Goal: Use online tool/utility: Use online tool/utility

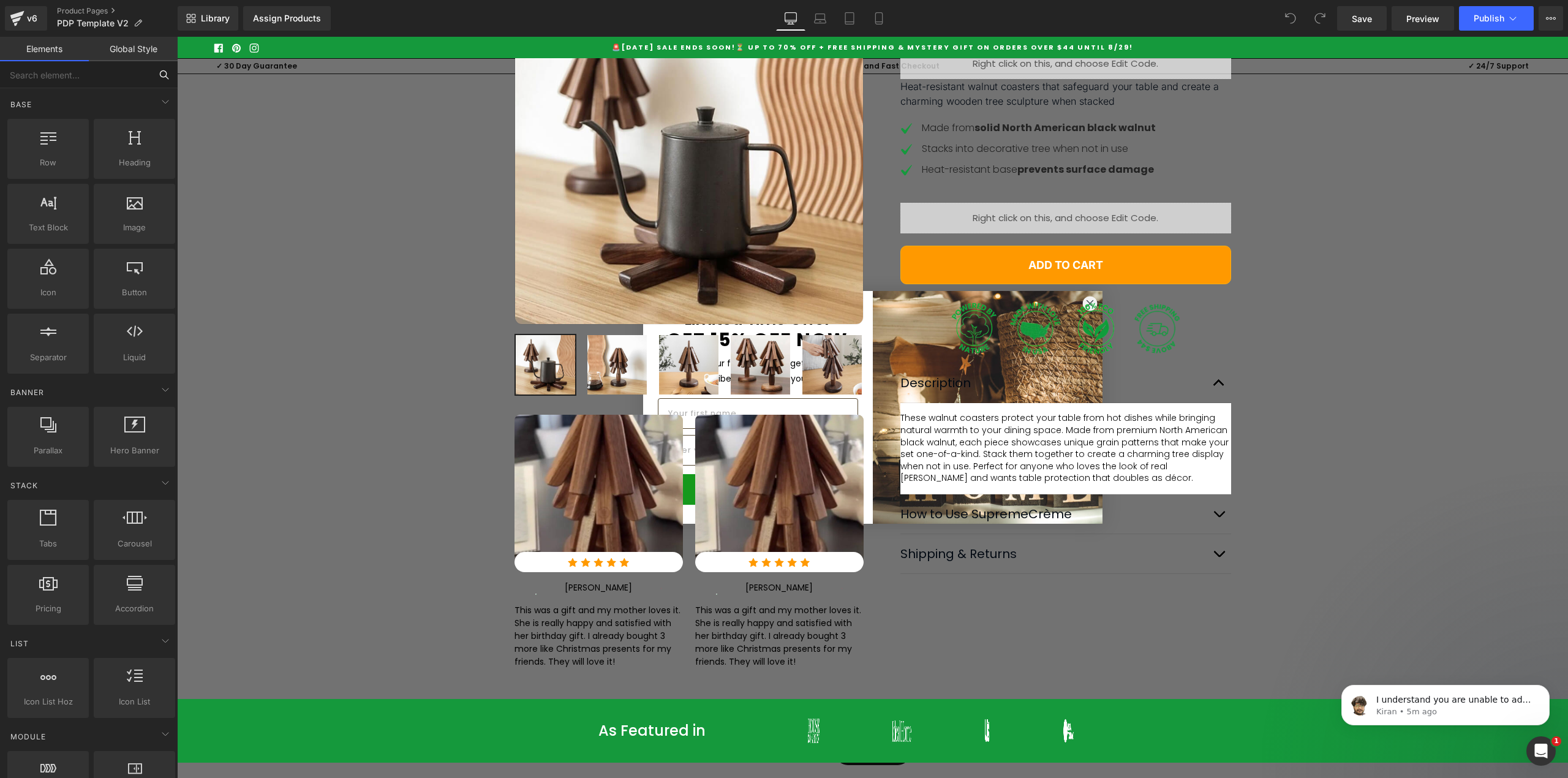
click at [103, 83] on input "text" at bounding box center [75, 74] width 151 height 27
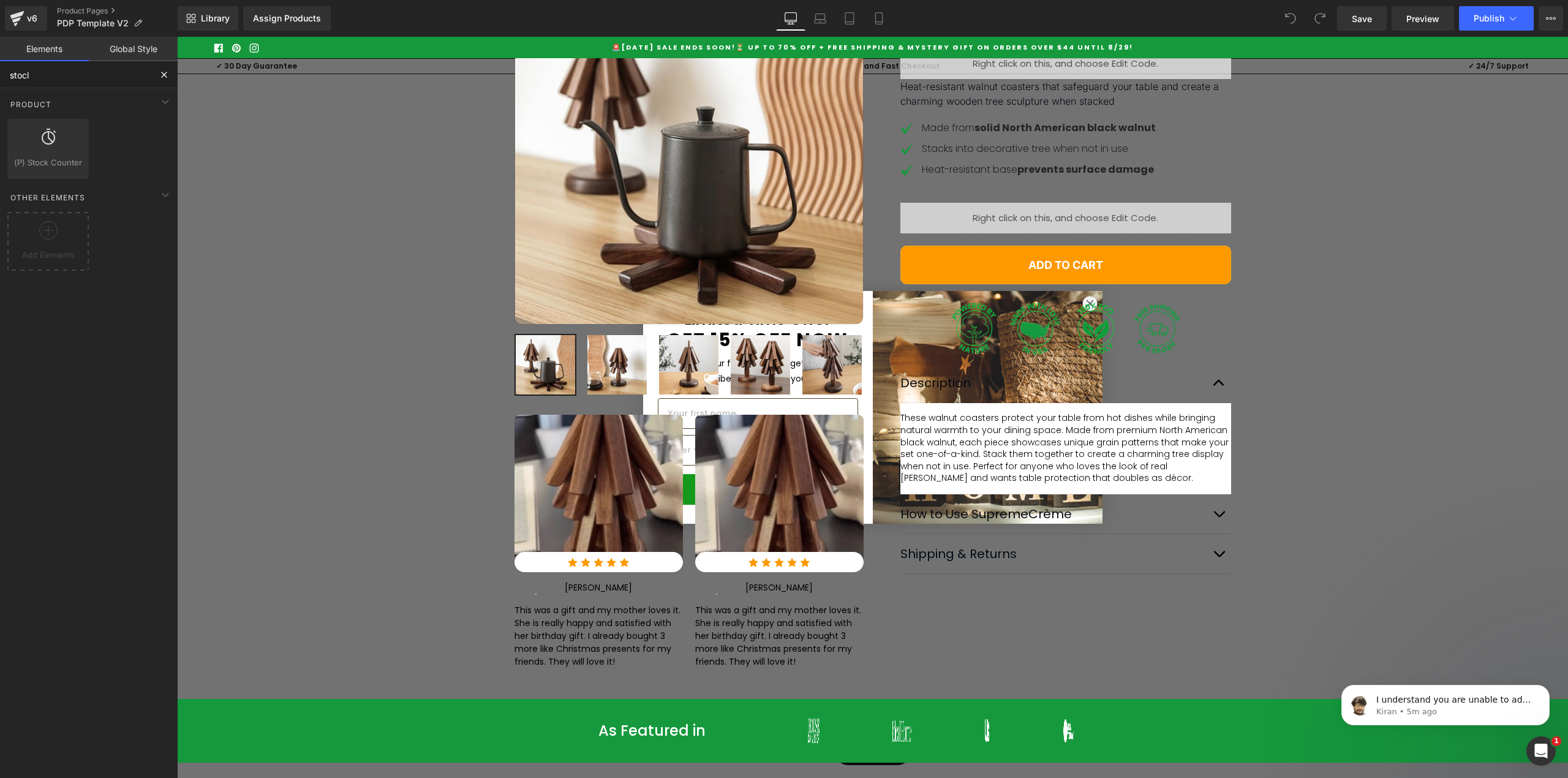
type input "stocl"
drag, startPoint x: 46, startPoint y: 141, endPoint x: 81, endPoint y: 91, distance: 61.0
click at [81, 181] on div "Product Product products, goods, sells Product List products, lists, collection…" at bounding box center [91, 181] width 173 height 0
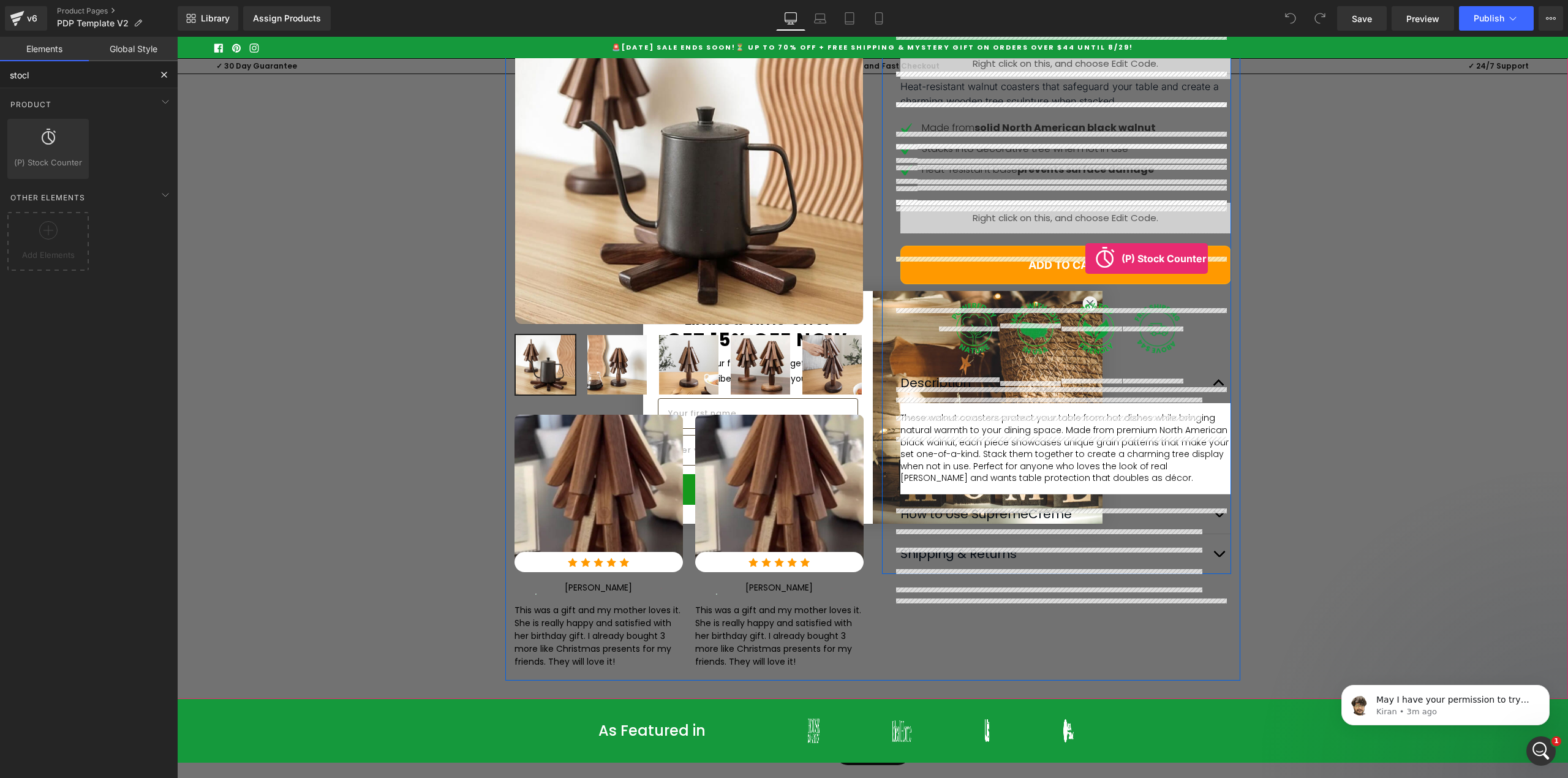
drag, startPoint x: 1006, startPoint y: 243, endPoint x: 1086, endPoint y: 258, distance: 81.4
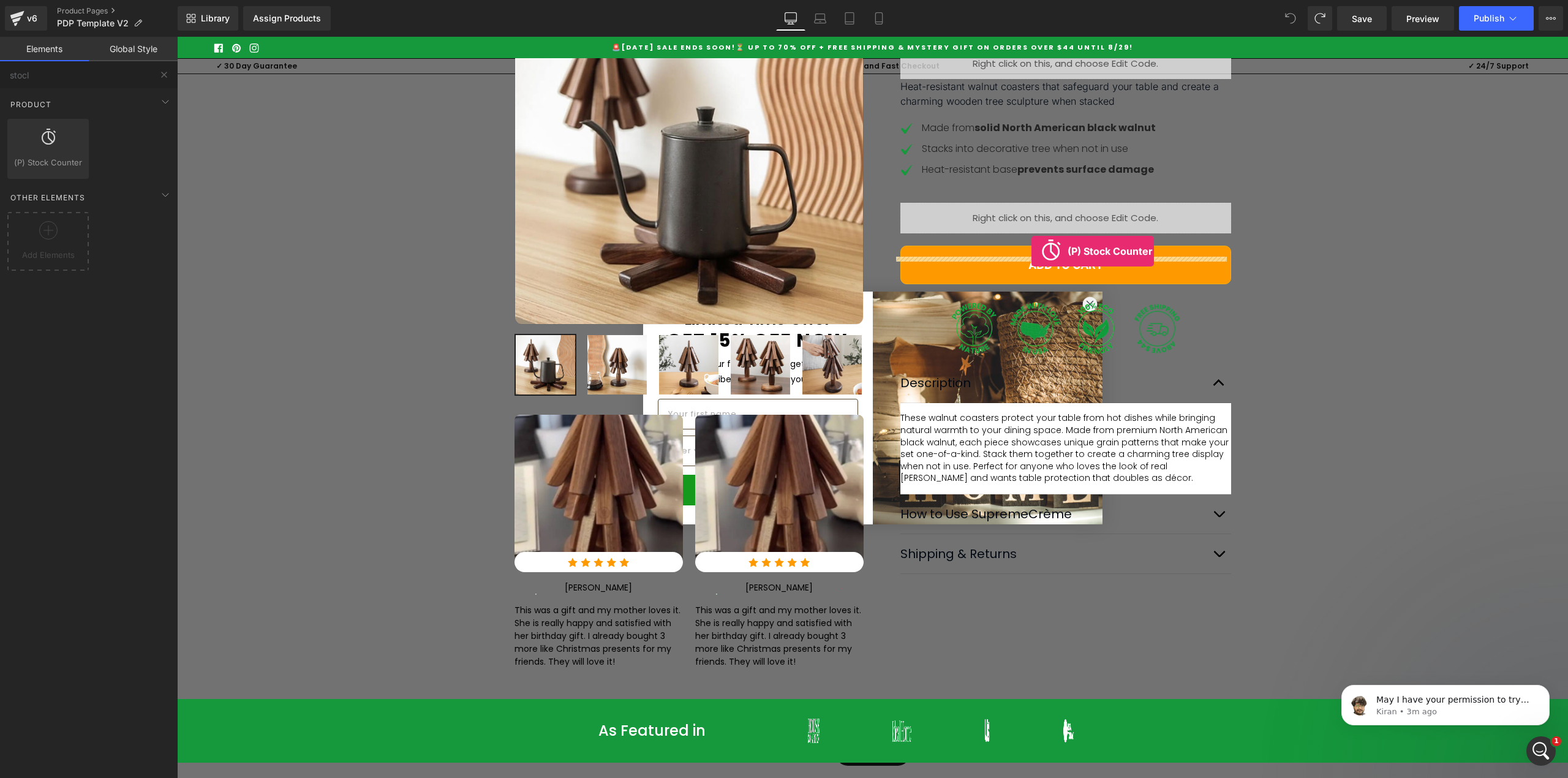
drag, startPoint x: 215, startPoint y: 173, endPoint x: 1031, endPoint y: 252, distance: 819.8
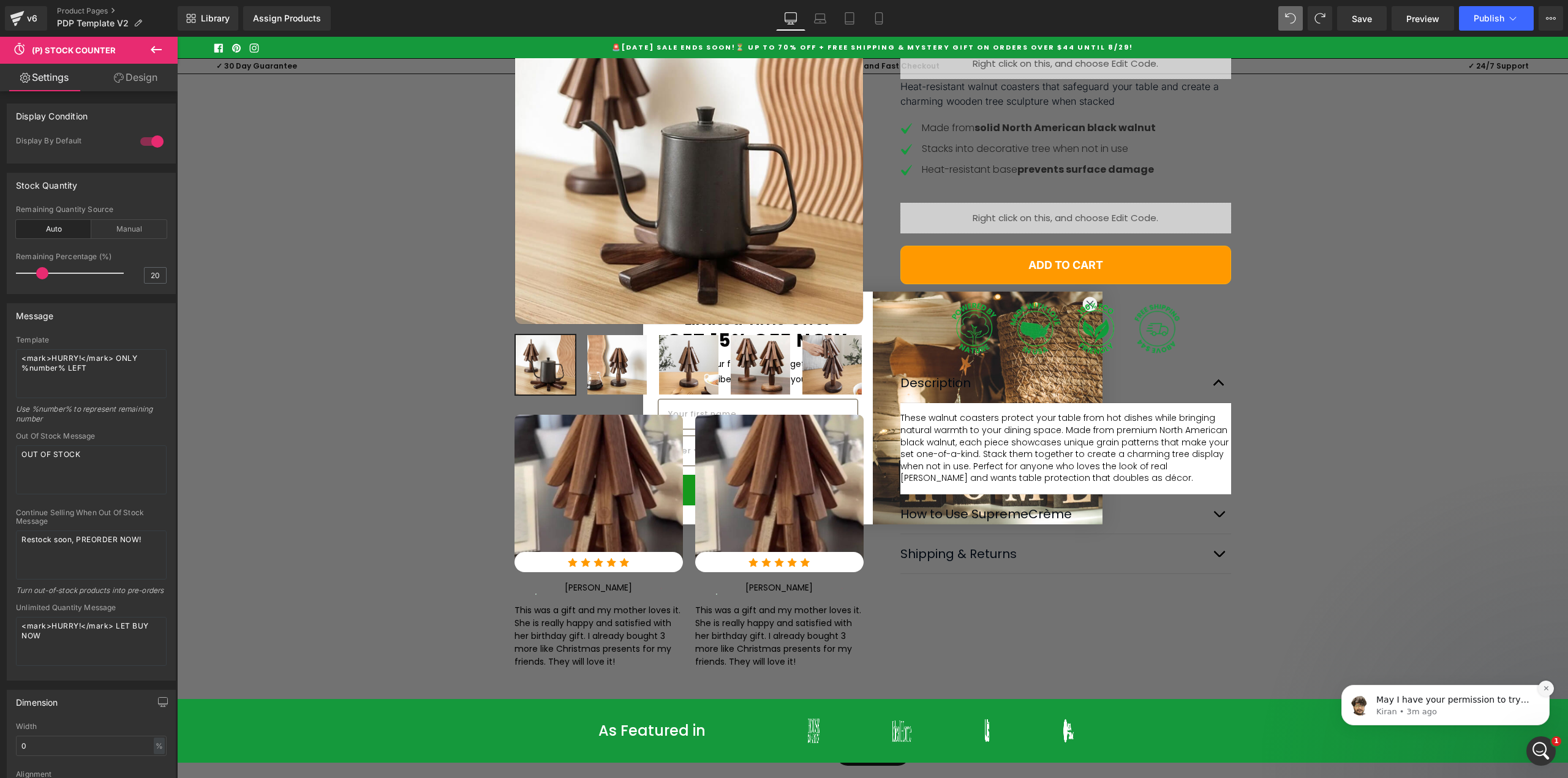
click at [1541, 685] on button "Dismiss notification" at bounding box center [1547, 689] width 16 height 16
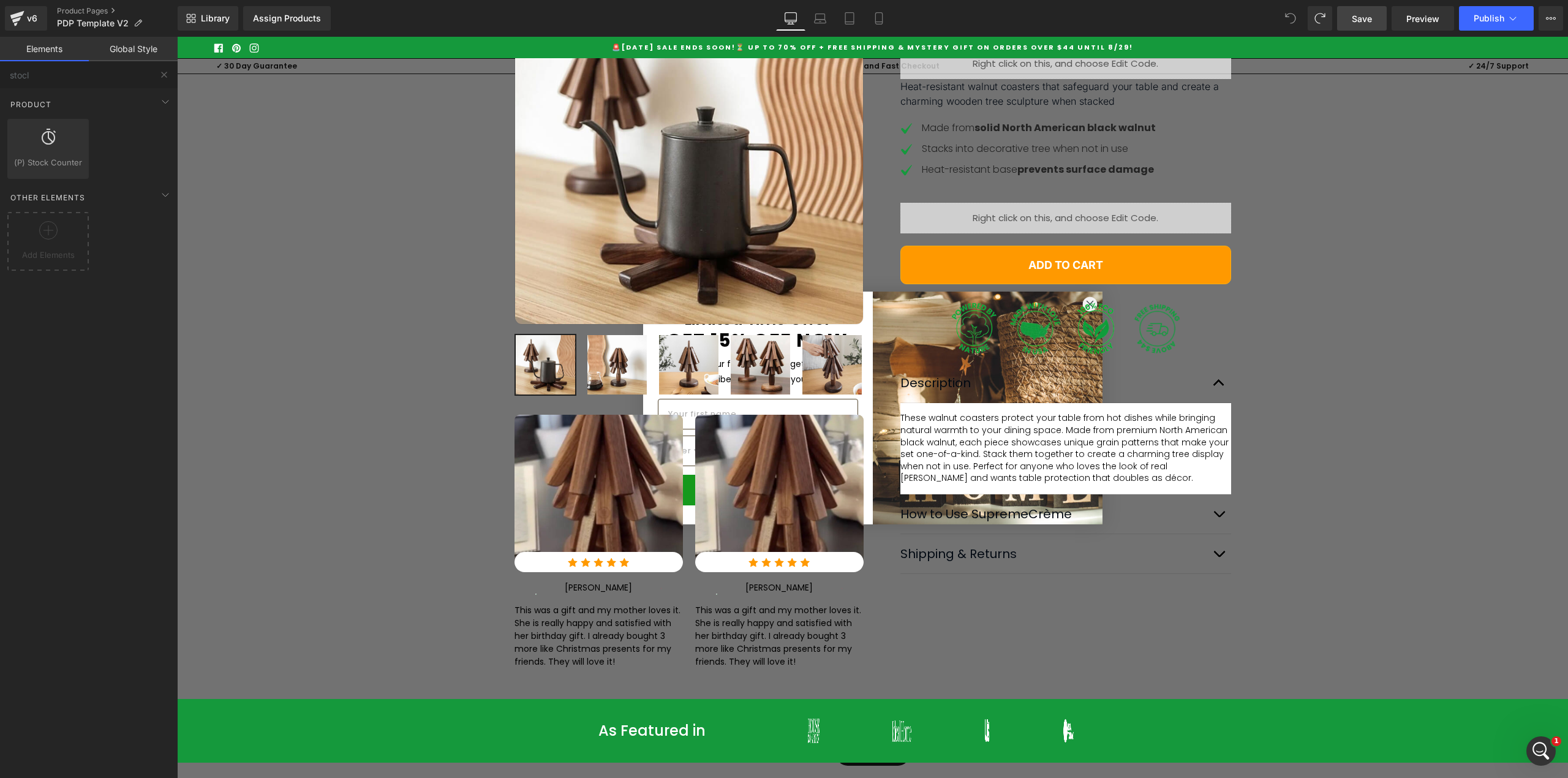
click at [1344, 13] on link "Save" at bounding box center [1362, 18] width 50 height 25
